Goal: Consume media (video, audio): Consume media (video, audio)

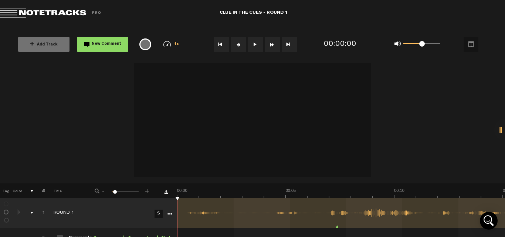
click at [253, 40] on button at bounding box center [255, 44] width 15 height 15
drag, startPoint x: 195, startPoint y: 213, endPoint x: 164, endPoint y: 212, distance: 31.1
click at [164, 212] on tr "1 ROUND 1 S Update Download Download original Export Audacity labels Export Aud…" at bounding box center [253, 213] width 506 height 30
drag, startPoint x: 353, startPoint y: 211, endPoint x: 280, endPoint y: 200, distance: 74.1
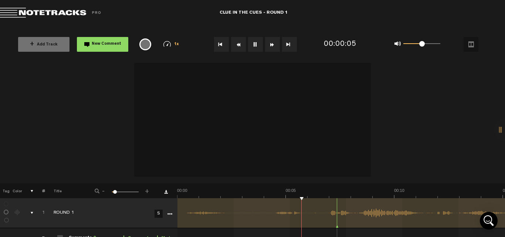
click at [258, 44] on button at bounding box center [255, 44] width 15 height 15
drag, startPoint x: 425, startPoint y: 43, endPoint x: 472, endPoint y: 57, distance: 48.9
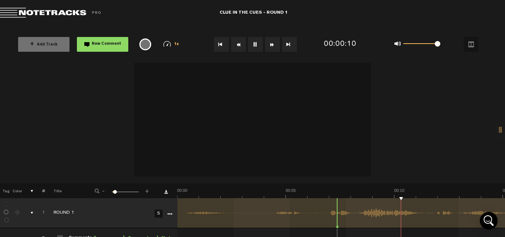
click at [472, 57] on div "0 1 1 1/4x 1/2x 3/4x 1x 1.2x 1.5x" at bounding box center [437, 45] width 113 height 30
drag, startPoint x: 178, startPoint y: 225, endPoint x: 185, endPoint y: 219, distance: 10.0
drag, startPoint x: 182, startPoint y: 219, endPoint x: 172, endPoint y: 221, distance: 9.8
click at [175, 221] on tr "1 ROUND 1 S Update Download Download original Export Audacity labels Export Aud…" at bounding box center [253, 213] width 506 height 30
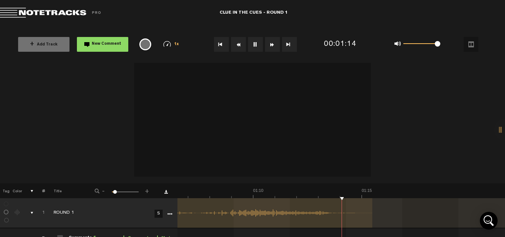
scroll to position [0, 1445]
drag, startPoint x: 187, startPoint y: 211, endPoint x: 184, endPoint y: 213, distance: 4.3
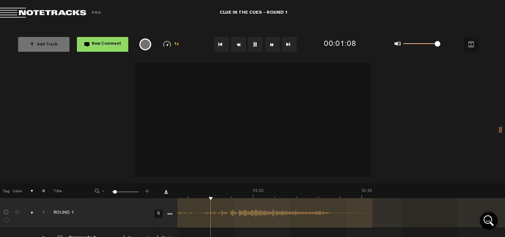
drag, startPoint x: 212, startPoint y: 224, endPoint x: 347, endPoint y: 217, distance: 135.6
drag, startPoint x: 255, startPoint y: 227, endPoint x: 226, endPoint y: 226, distance: 28.9
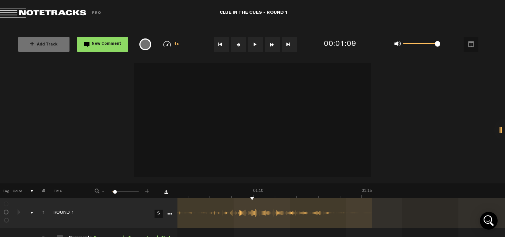
click at [259, 44] on button at bounding box center [255, 44] width 15 height 15
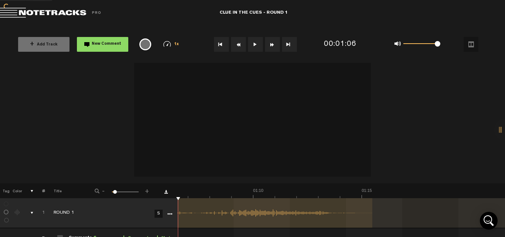
drag, startPoint x: 296, startPoint y: 226, endPoint x: 318, endPoint y: 229, distance: 22.4
drag, startPoint x: 289, startPoint y: 219, endPoint x: 338, endPoint y: 218, distance: 49.6
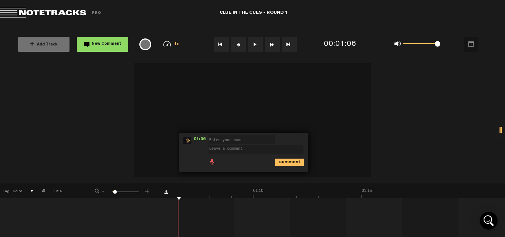
drag, startPoint x: 393, startPoint y: 127, endPoint x: 393, endPoint y: 120, distance: 7.0
click at [394, 126] on div at bounding box center [252, 120] width 505 height 125
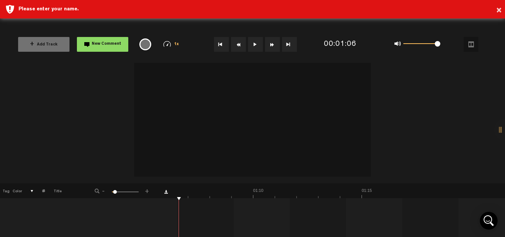
drag, startPoint x: 451, startPoint y: 110, endPoint x: 440, endPoint y: 105, distance: 12.1
click at [451, 109] on div at bounding box center [252, 120] width 505 height 125
click at [488, 215] on icon "Open Intercom Messenger" at bounding box center [489, 221] width 16 height 16
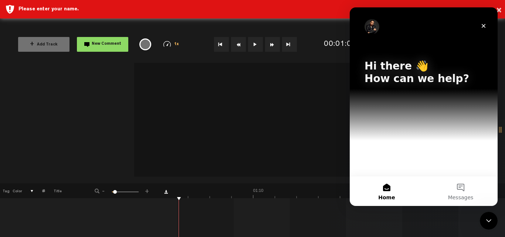
scroll to position [0, 0]
click at [484, 25] on icon "Close" at bounding box center [484, 26] width 6 height 6
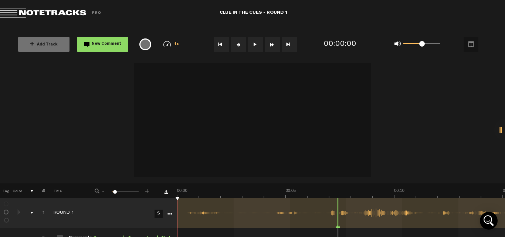
click at [258, 41] on button at bounding box center [255, 44] width 15 height 15
click at [257, 41] on button at bounding box center [255, 44] width 15 height 15
